Goal: Information Seeking & Learning: Check status

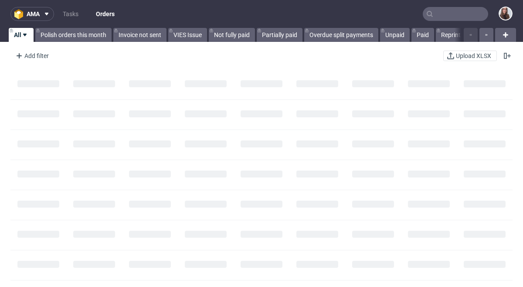
click at [438, 16] on input "text" at bounding box center [455, 14] width 65 height 14
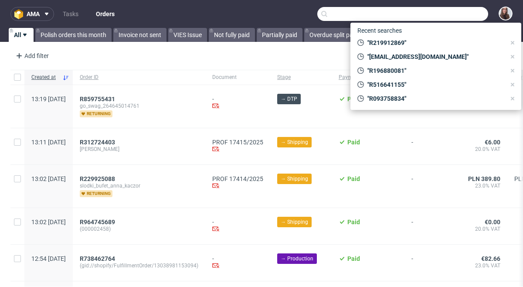
paste input "Maria montagna Ravese"
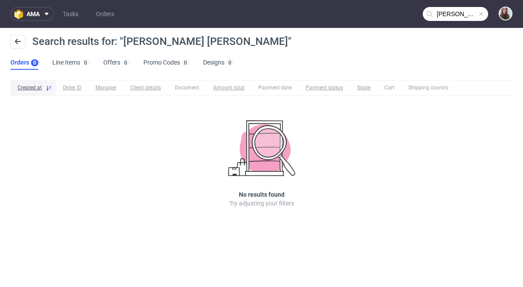
click at [464, 12] on input "Maria montagna Ravese" at bounding box center [455, 14] width 65 height 14
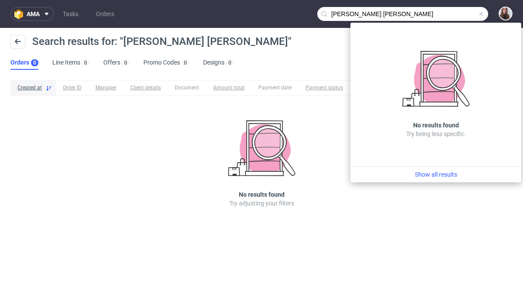
drag, startPoint x: 375, startPoint y: 11, endPoint x: 350, endPoint y: 12, distance: 25.3
click at [350, 12] on input "Maria montagna Ravese" at bounding box center [402, 14] width 171 height 14
type input "Maria Ravese"
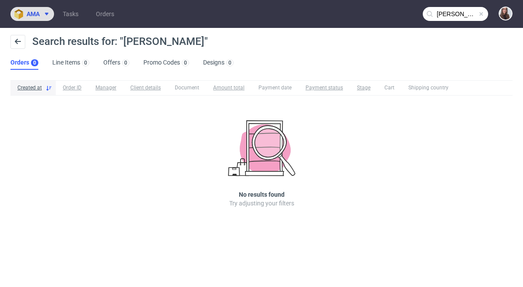
click at [31, 14] on span "ama" at bounding box center [33, 14] width 13 height 6
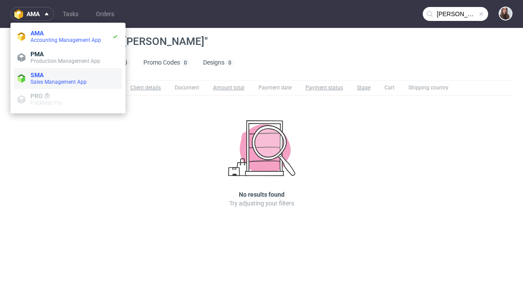
click at [53, 73] on span "SMA" at bounding box center [75, 75] width 88 height 7
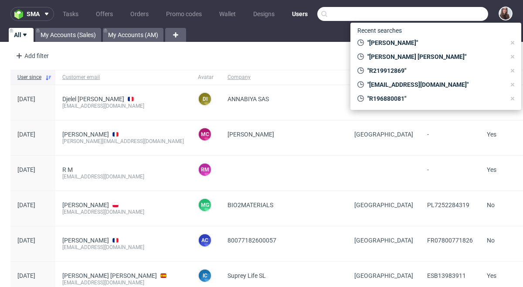
click at [455, 14] on input "text" at bounding box center [402, 14] width 171 height 14
paste input "Maria montagna Ravese"
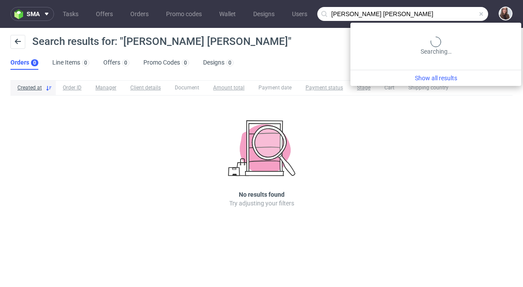
click at [466, 14] on input "Maria montagna Ravese" at bounding box center [402, 14] width 171 height 14
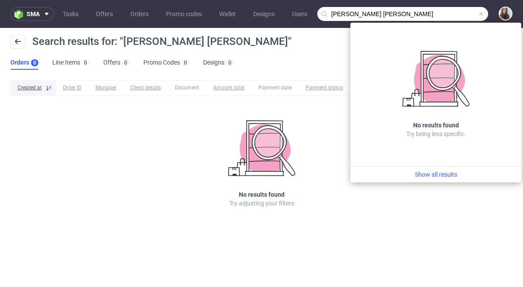
drag, startPoint x: 447, startPoint y: 12, endPoint x: 351, endPoint y: 11, distance: 96.8
click at [351, 11] on input "Maria montagna Ravese" at bounding box center [402, 14] width 171 height 14
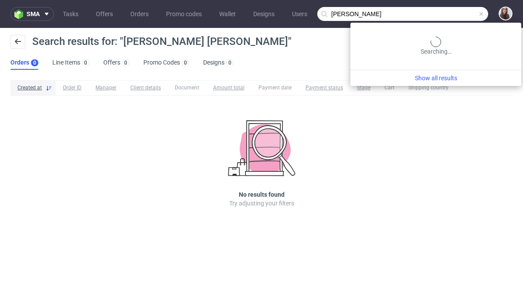
type input "Maria"
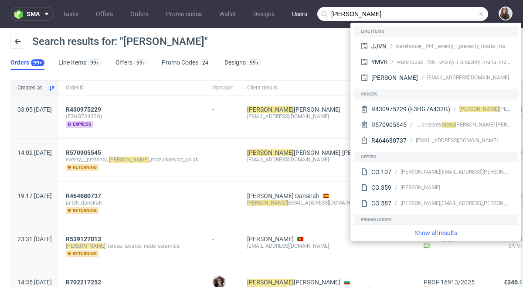
drag, startPoint x: 443, startPoint y: 15, endPoint x: 303, endPoint y: 14, distance: 140.4
click at [303, 14] on nav "sma Tasks Offers Orders Promo codes Wallet Designs Users Maria" at bounding box center [261, 14] width 523 height 28
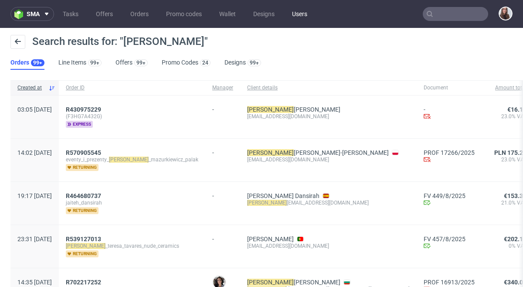
paste input "Pierluigi Ravese"
type input "Pierluigi Ravese"
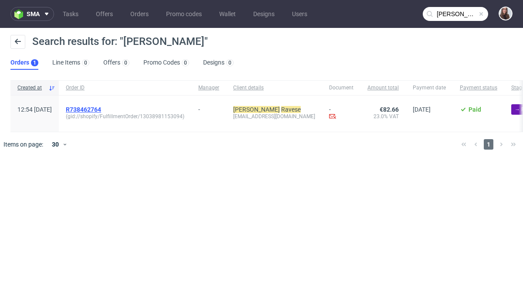
click at [101, 107] on span "R738462764" at bounding box center [83, 109] width 35 height 7
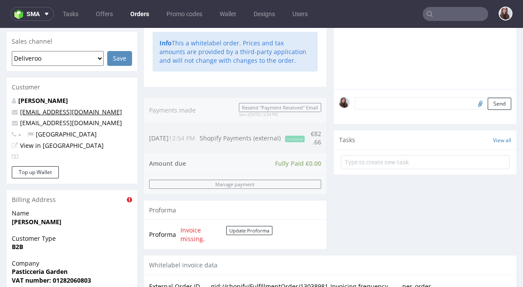
scroll to position [248, 0]
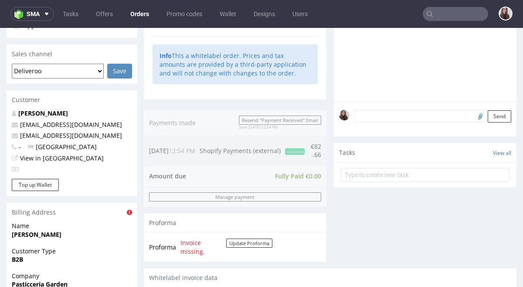
scroll to position [233, 0]
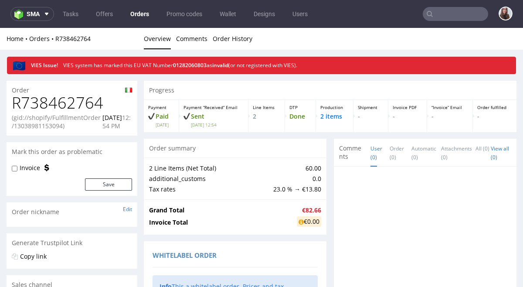
click at [442, 17] on input "text" at bounding box center [455, 14] width 65 height 14
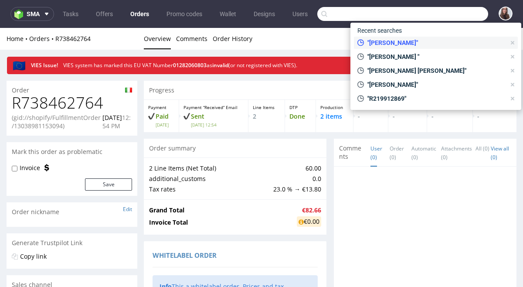
click at [396, 44] on span ""Pierluigi Ravese"" at bounding box center [435, 42] width 142 height 9
type input "Pierluigi Ravese"
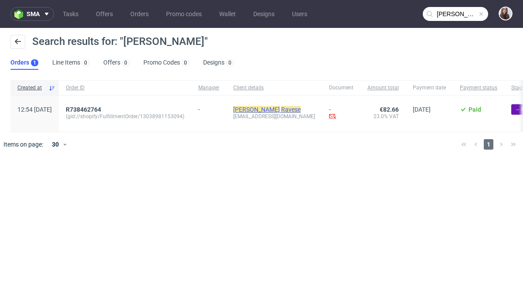
click at [282, 108] on mark "Ravese" at bounding box center [291, 109] width 20 height 7
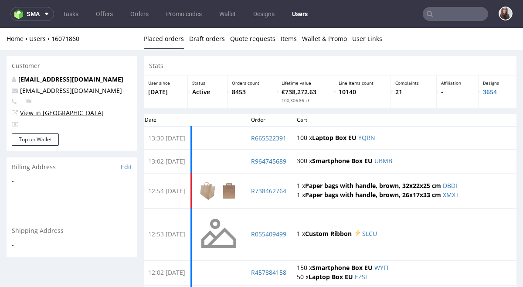
click at [49, 113] on link "View in [GEOGRAPHIC_DATA]" at bounding box center [62, 113] width 84 height 8
click at [67, 37] on link "16071860" at bounding box center [65, 38] width 28 height 8
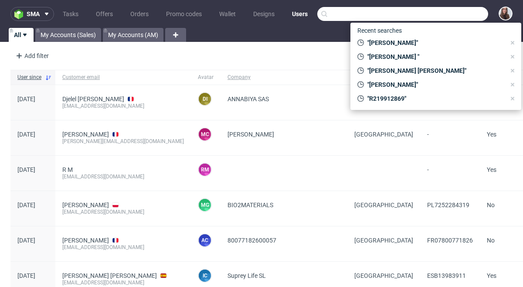
click at [436, 16] on input "text" at bounding box center [402, 14] width 171 height 14
paste input "Hans Neubert"
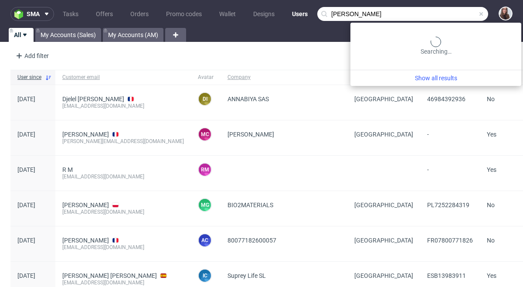
type input "Hans Neubert"
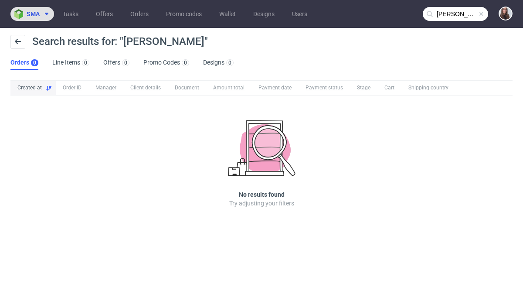
click at [44, 13] on icon at bounding box center [46, 13] width 7 height 7
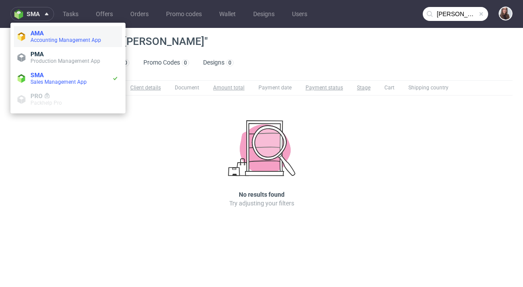
click at [52, 36] on span "AMA" at bounding box center [75, 33] width 88 height 7
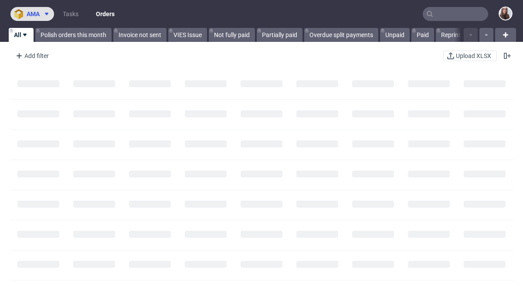
click at [45, 17] on icon at bounding box center [46, 13] width 7 height 7
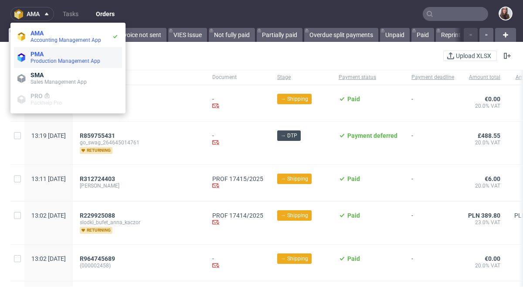
click at [54, 52] on span "PMA" at bounding box center [75, 54] width 88 height 7
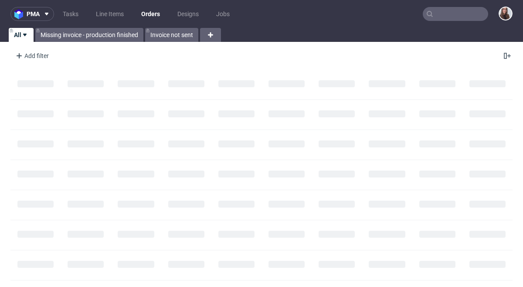
click at [451, 14] on input "text" at bounding box center [455, 14] width 65 height 14
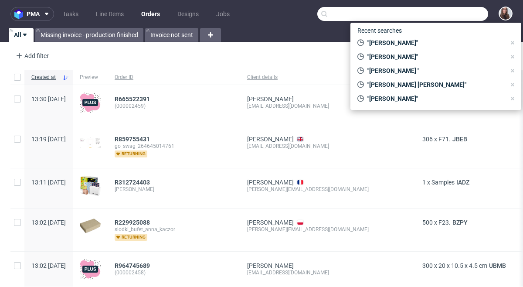
paste input "Hans Neubert"
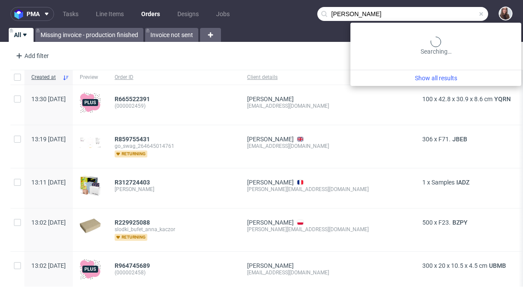
type input "Hans Neubert"
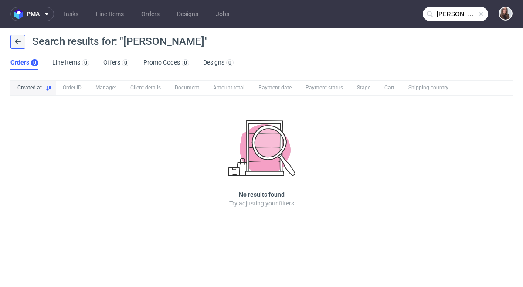
click at [15, 42] on icon at bounding box center [17, 41] width 7 height 7
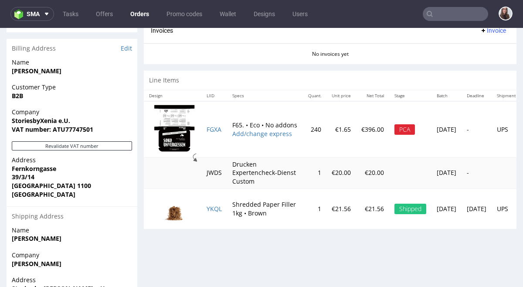
scroll to position [384, 0]
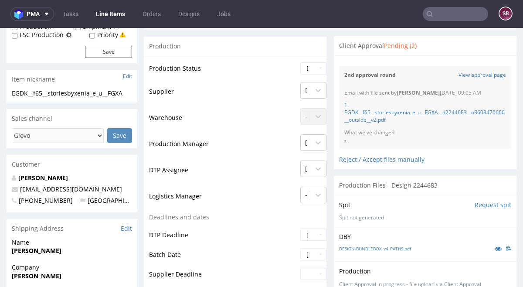
scroll to position [196, 0]
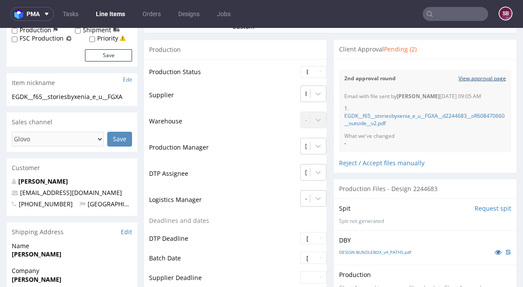
click at [482, 80] on link "View approval page" at bounding box center [483, 78] width 48 height 7
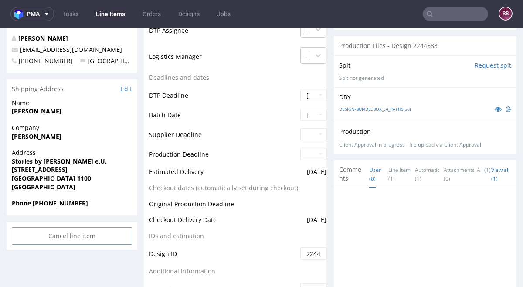
scroll to position [337, 0]
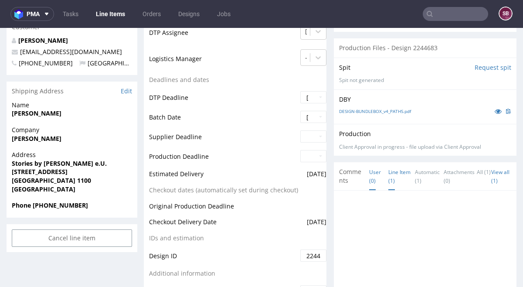
click at [389, 172] on link "Line Item (1)" at bounding box center [400, 176] width 22 height 27
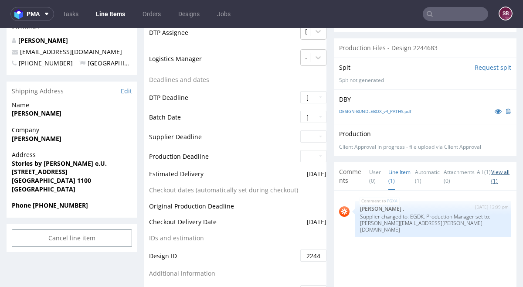
click at [491, 179] on link "View all (1)" at bounding box center [500, 176] width 18 height 16
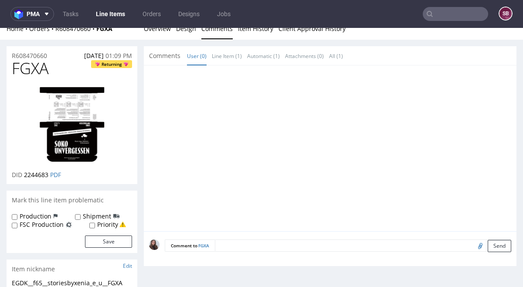
scroll to position [0, 0]
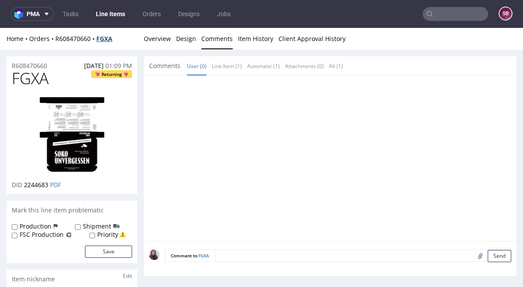
click at [107, 38] on strong "FGXA" at bounding box center [104, 38] width 16 height 8
click at [157, 41] on link "Overview" at bounding box center [157, 38] width 27 height 21
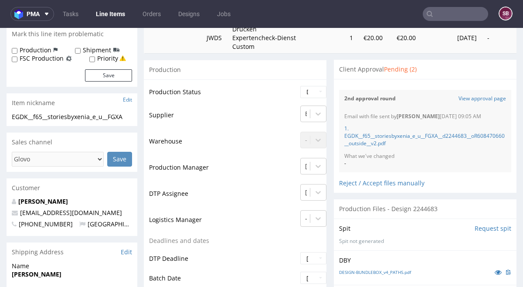
scroll to position [181, 0]
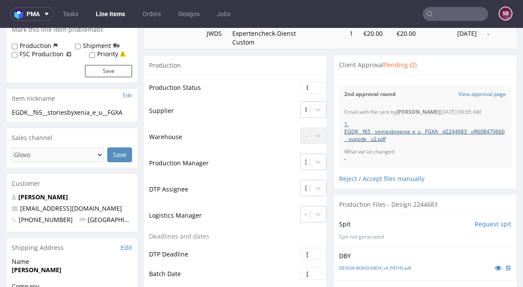
click at [381, 130] on link "1. EGDK__f65__storiesbyxenia_e_u__FGXA__d2244683__oR608470660__outside__v2.pdf" at bounding box center [425, 131] width 160 height 22
drag, startPoint x: 377, startPoint y: 177, endPoint x: 444, endPoint y: 146, distance: 73.3
click at [444, 146] on div "2nd approval round View approval page Email with file sent by [PERSON_NAME] [DA…" at bounding box center [425, 131] width 172 height 103
click at [481, 91] on link "View approval page" at bounding box center [483, 94] width 48 height 7
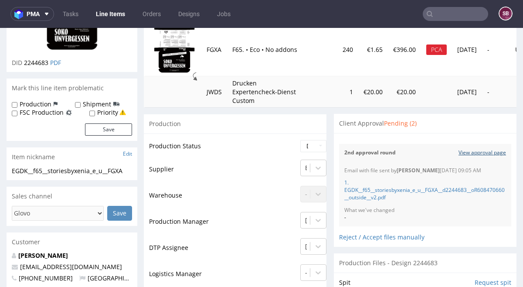
scroll to position [0, 0]
